Goal: Find specific page/section: Find specific page/section

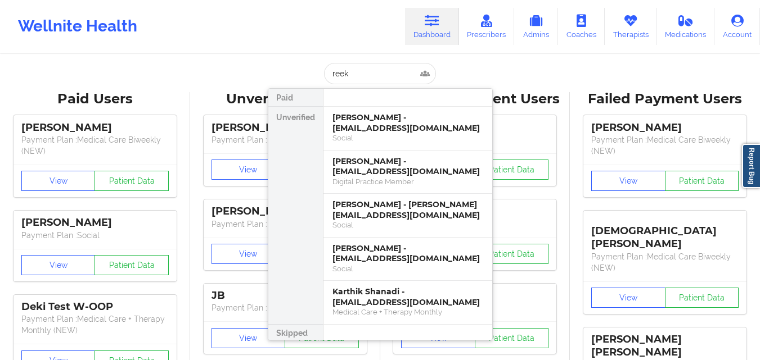
type input "[PERSON_NAME]"
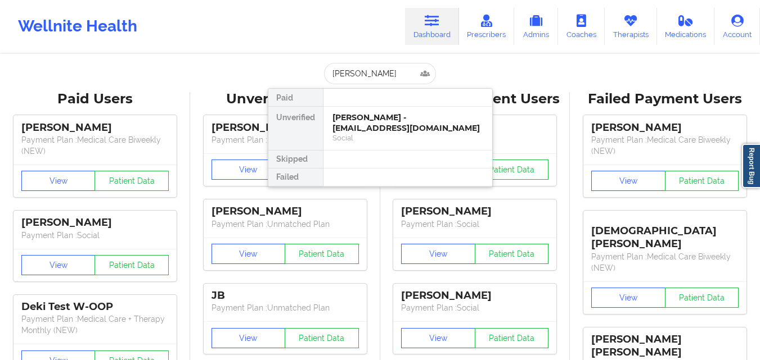
click at [365, 132] on div "[PERSON_NAME] - [EMAIL_ADDRESS][DOMAIN_NAME]" at bounding box center [407, 122] width 151 height 21
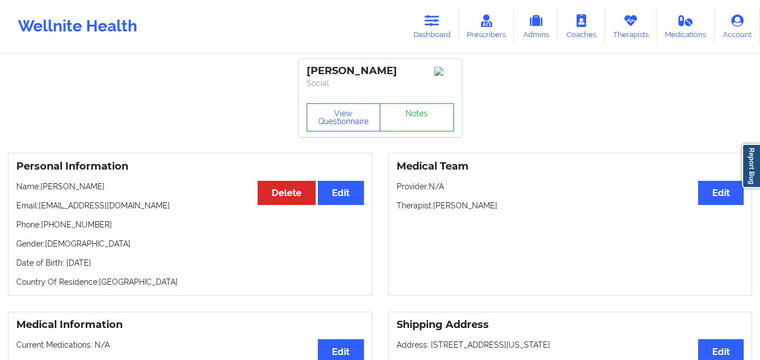
click at [439, 129] on link "Notes" at bounding box center [417, 117] width 74 height 28
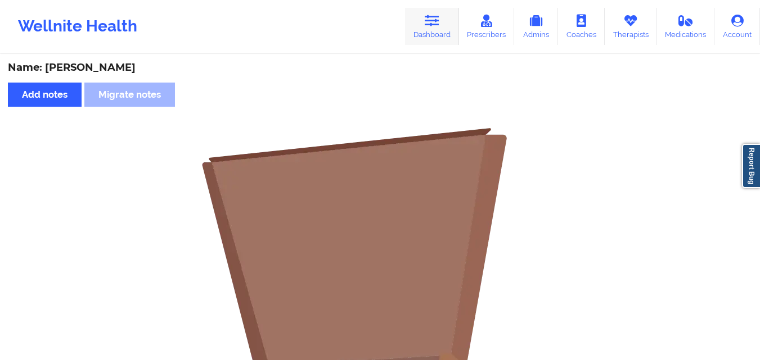
click at [441, 31] on link "Dashboard" at bounding box center [432, 26] width 54 height 37
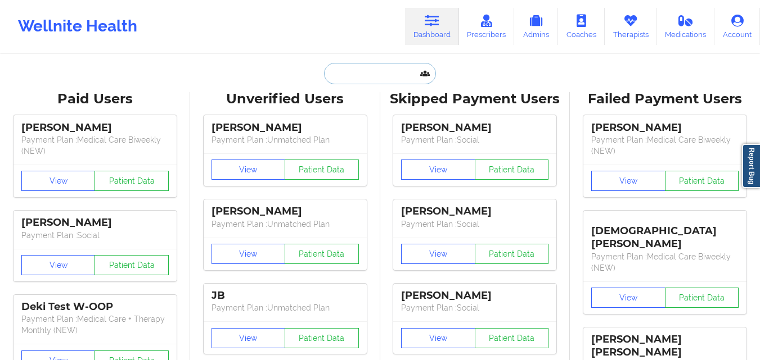
click at [327, 76] on input "text" at bounding box center [379, 73] width 111 height 21
paste input "[PERSON_NAME]"
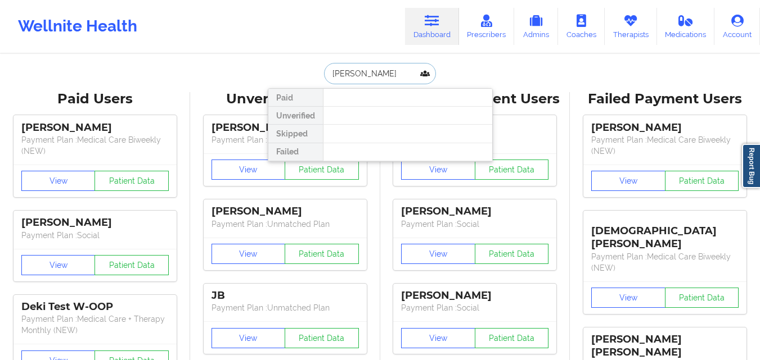
click at [338, 69] on input "[PERSON_NAME]" at bounding box center [379, 73] width 111 height 21
type input "[PERSON_NAME]"
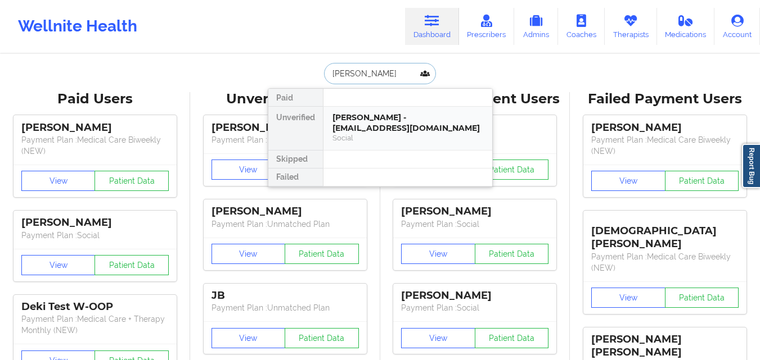
click at [365, 127] on div "[PERSON_NAME] - [EMAIL_ADDRESS][DOMAIN_NAME]" at bounding box center [407, 122] width 151 height 21
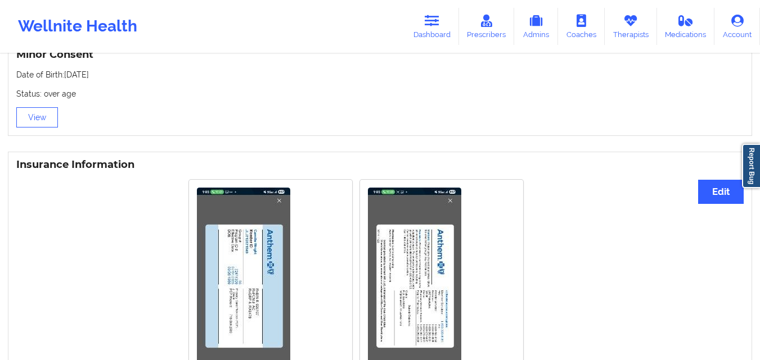
scroll to position [787, 0]
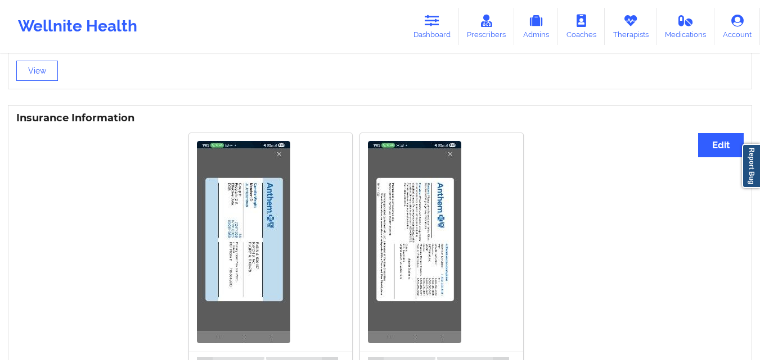
click at [241, 250] on img at bounding box center [243, 242] width 93 height 202
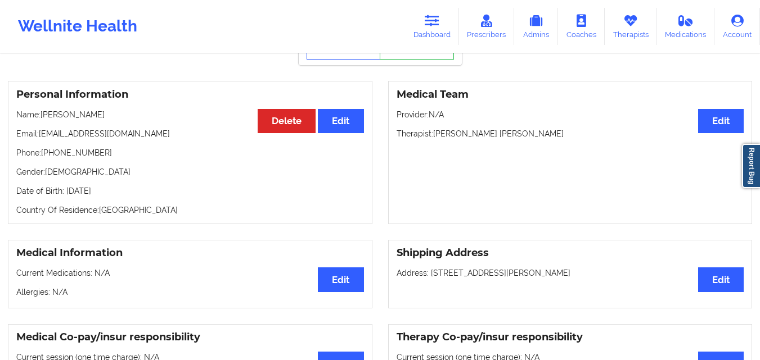
scroll to position [0, 0]
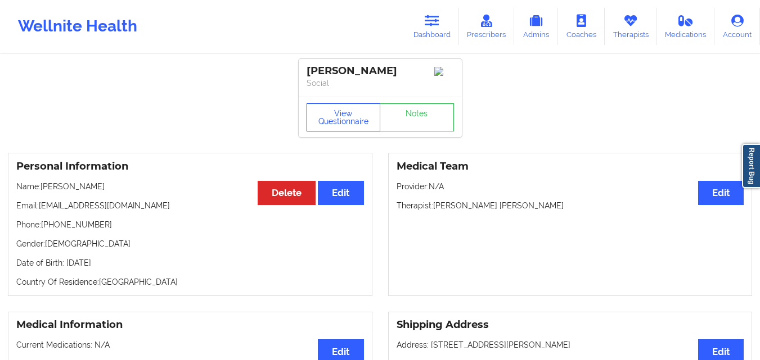
click at [337, 126] on button "View Questionnaire" at bounding box center [343, 117] width 74 height 28
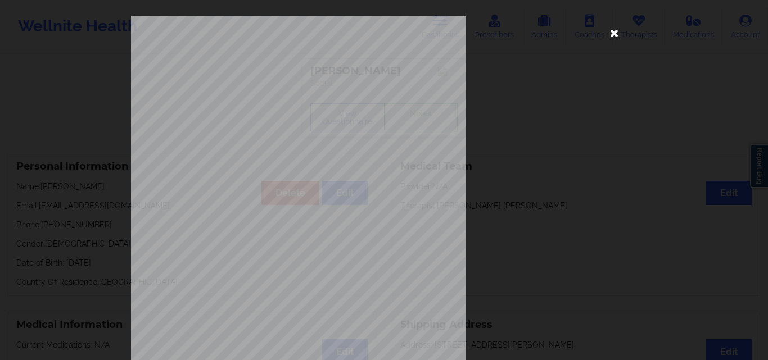
click at [611, 32] on icon at bounding box center [615, 33] width 18 height 18
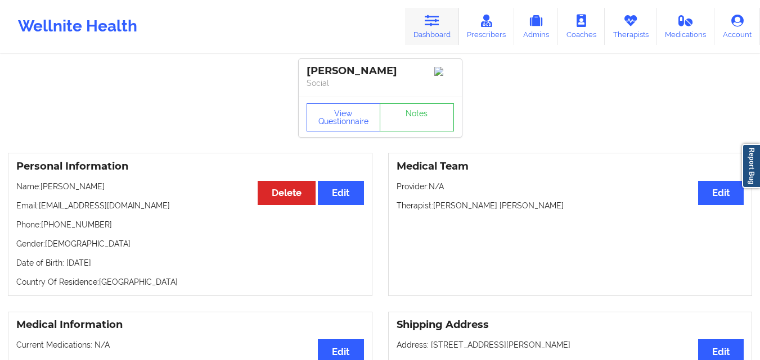
click at [439, 38] on link "Dashboard" at bounding box center [432, 26] width 54 height 37
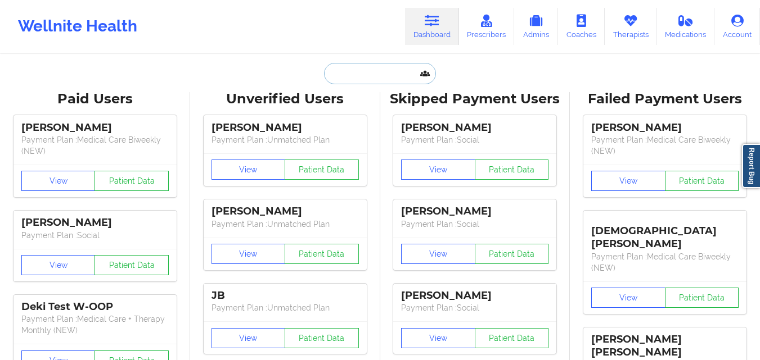
paste input "[PERSON_NAME]"
click at [381, 81] on input "text" at bounding box center [379, 73] width 111 height 21
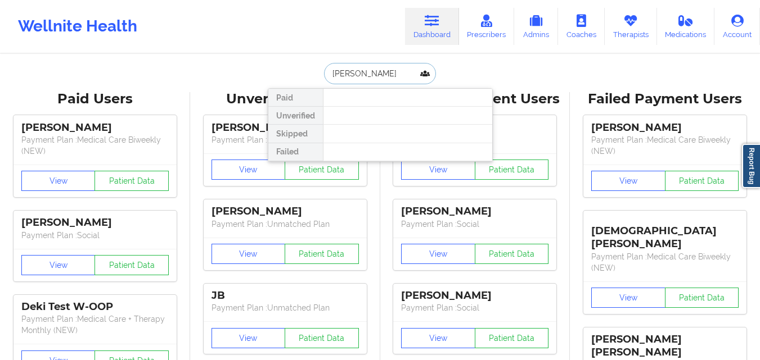
click at [351, 75] on input "[PERSON_NAME]" at bounding box center [379, 73] width 111 height 21
type input "Davidson"
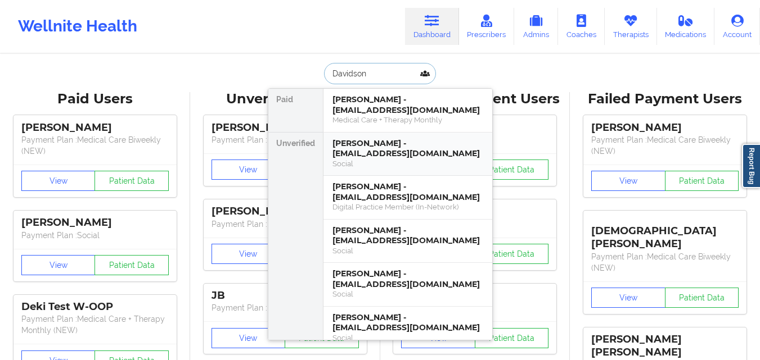
click at [395, 150] on div "[PERSON_NAME] - [EMAIL_ADDRESS][DOMAIN_NAME]" at bounding box center [407, 148] width 151 height 21
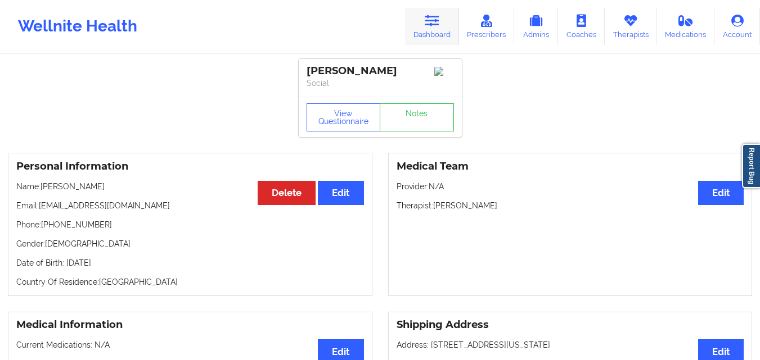
click at [449, 19] on link "Dashboard" at bounding box center [432, 26] width 54 height 37
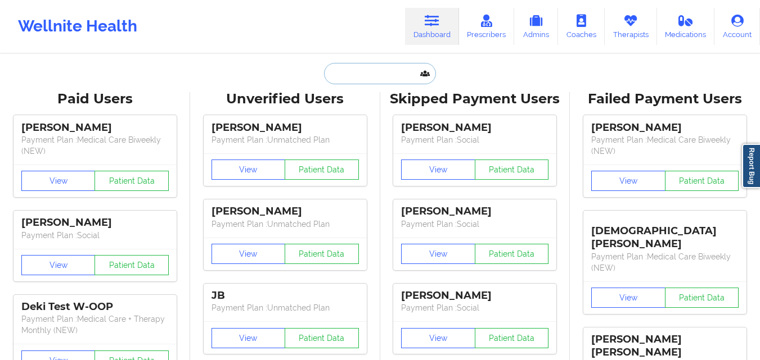
click at [396, 82] on input "text" at bounding box center [379, 73] width 111 height 21
paste input "[PERSON_NAME]"
type input "[PERSON_NAME]"
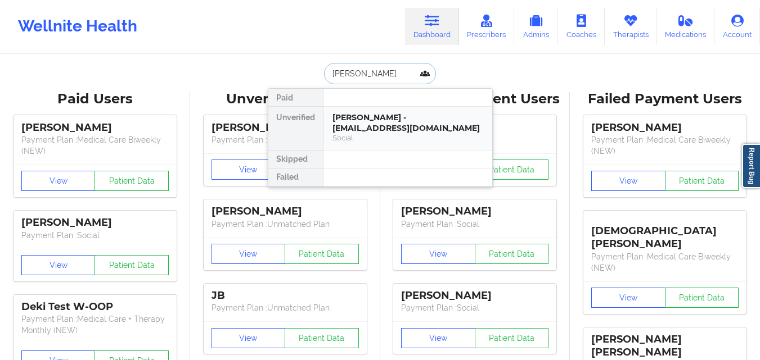
click at [377, 140] on div "Social" at bounding box center [407, 138] width 151 height 10
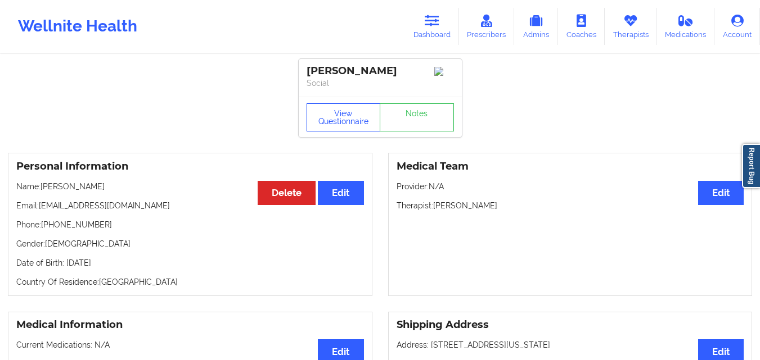
click at [363, 131] on button "View Questionnaire" at bounding box center [343, 117] width 74 height 28
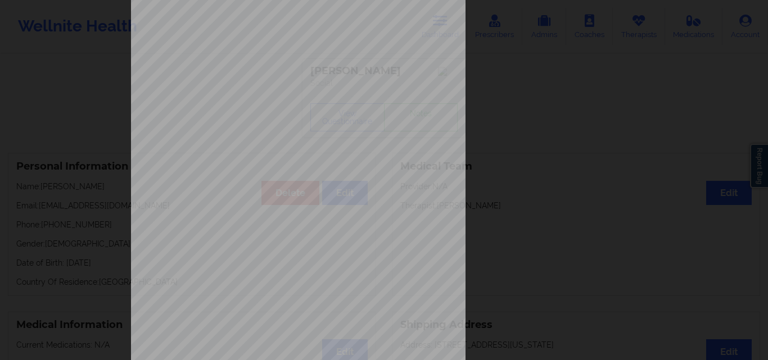
scroll to position [176, 0]
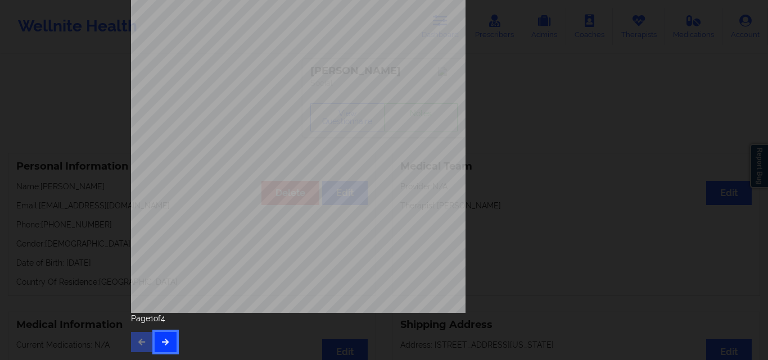
click at [162, 338] on icon "button" at bounding box center [166, 341] width 10 height 7
click at [157, 353] on div "Feeling nervous, anxious, or on edge Not being able to stop or control worrying…" at bounding box center [384, 96] width 522 height 529
click at [161, 342] on icon "button" at bounding box center [166, 341] width 10 height 7
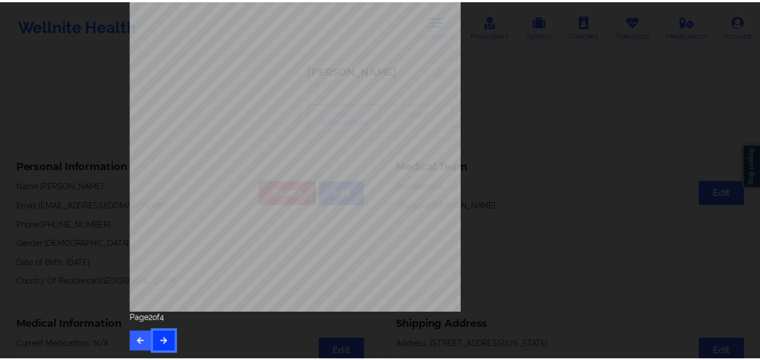
scroll to position [0, 0]
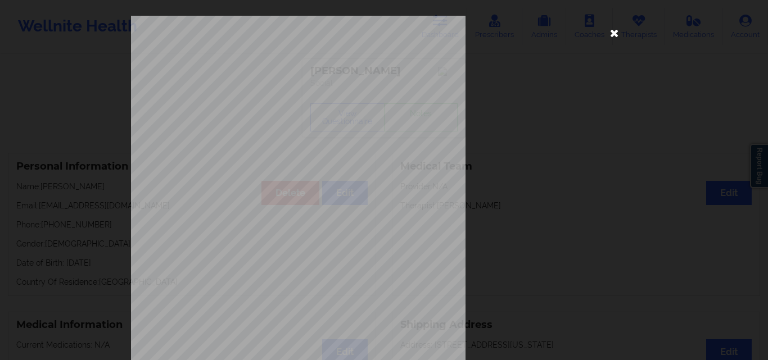
click at [612, 37] on icon at bounding box center [615, 33] width 18 height 18
